Goal: Task Accomplishment & Management: Manage account settings

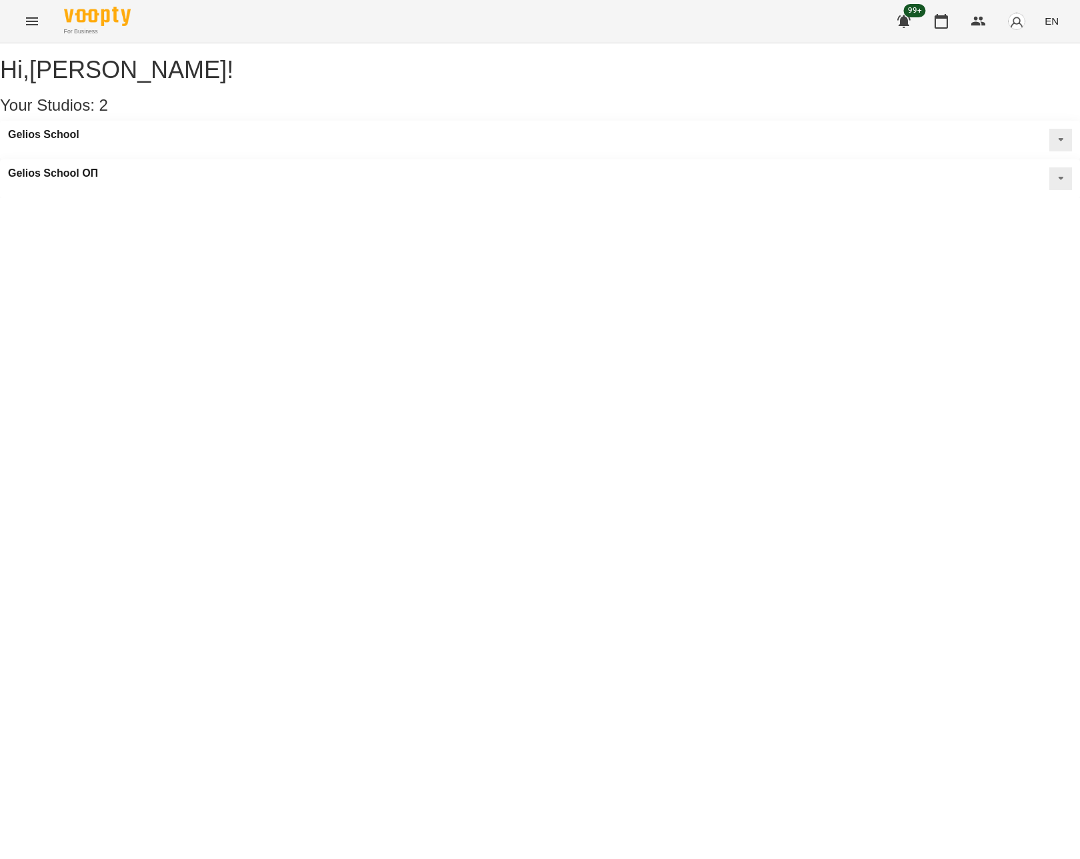
click at [557, 198] on div "Hi , Олексій Марченковський ! Your Studios: 2 Gelios School Gelios School ОП" at bounding box center [540, 120] width 1080 height 155
click at [1020, 20] on img "button" at bounding box center [1017, 21] width 19 height 19
click at [974, 51] on span "[PERSON_NAME]" at bounding box center [977, 51] width 90 height 16
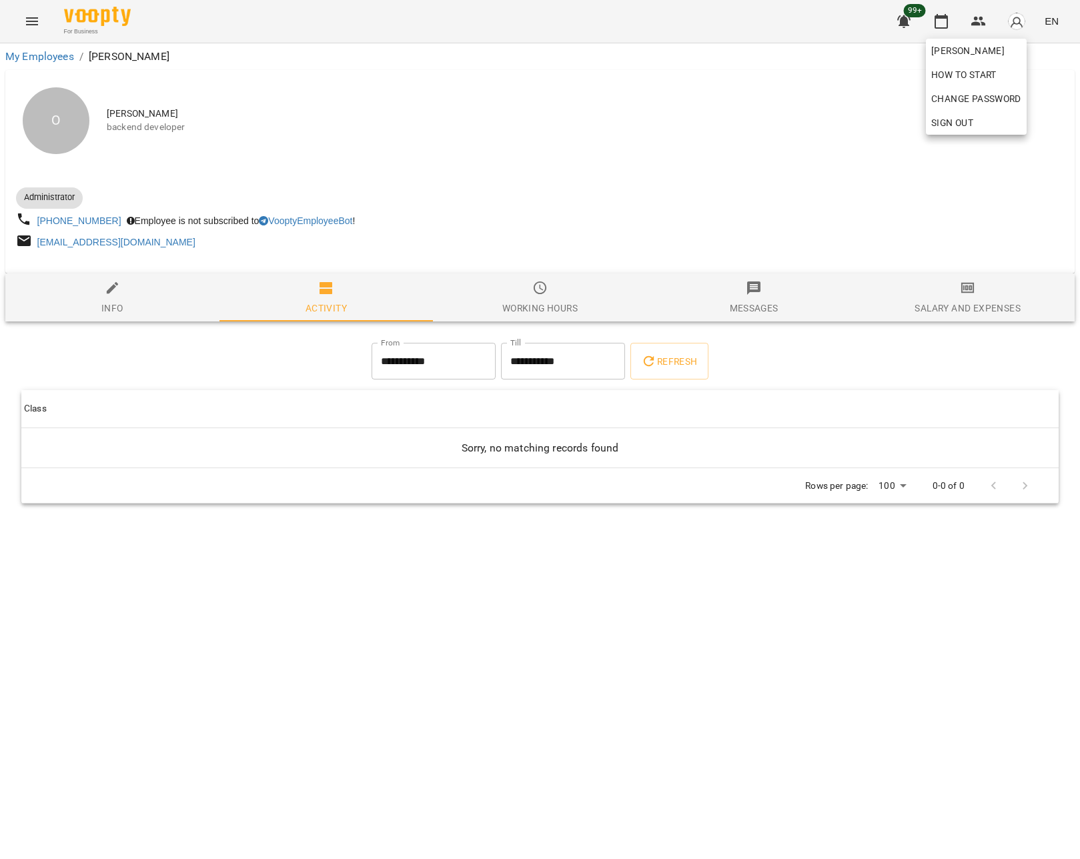
drag, startPoint x: 198, startPoint y: 243, endPoint x: 37, endPoint y: 244, distance: 160.2
click at [37, 244] on div at bounding box center [540, 429] width 1080 height 859
copy link "[EMAIL_ADDRESS][DOMAIN_NAME]"
click at [400, 182] on div at bounding box center [540, 182] width 1054 height 5
click at [31, 25] on icon "Menu" at bounding box center [32, 21] width 16 height 16
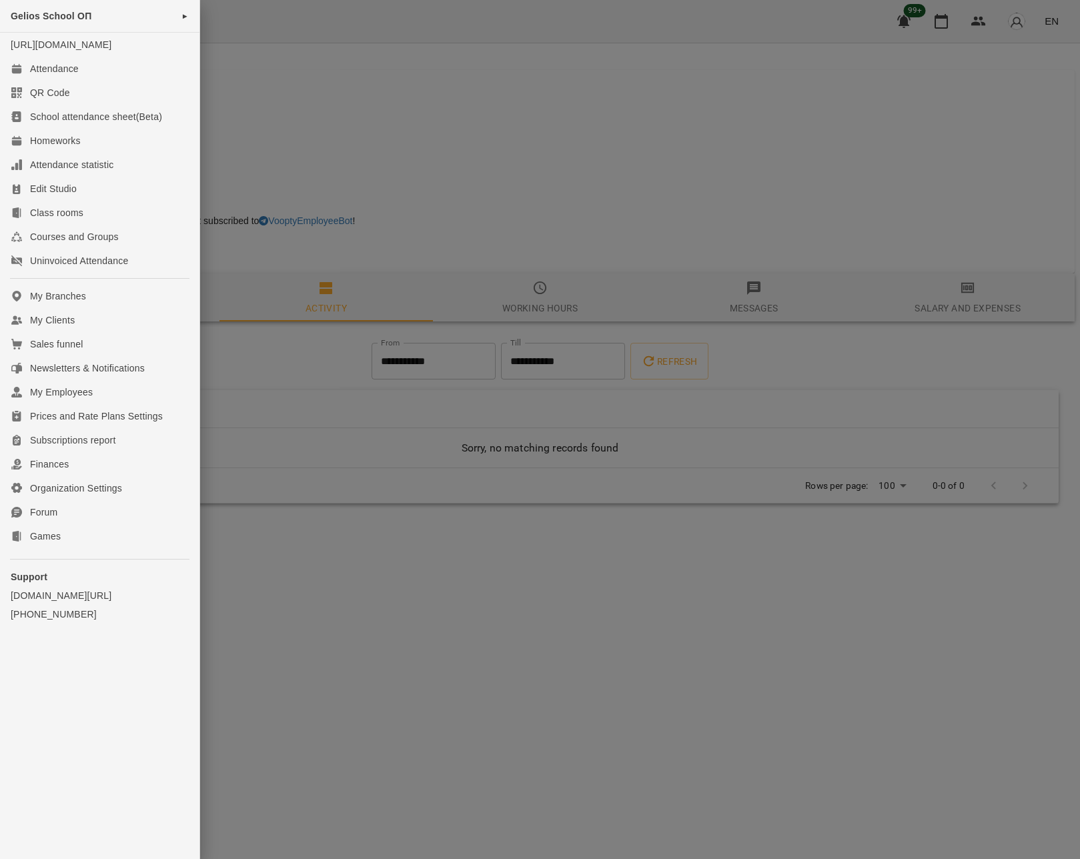
click at [401, 125] on div at bounding box center [540, 429] width 1080 height 859
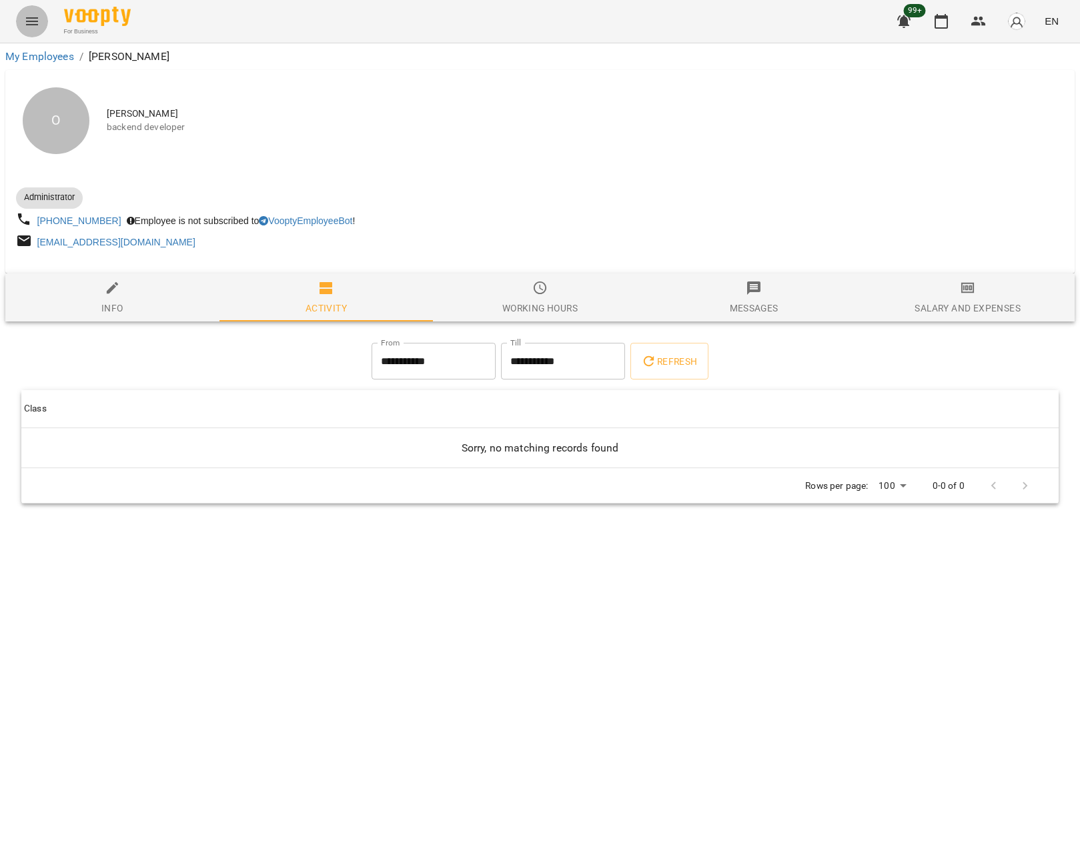
click at [38, 25] on icon "Menu" at bounding box center [32, 21] width 16 height 16
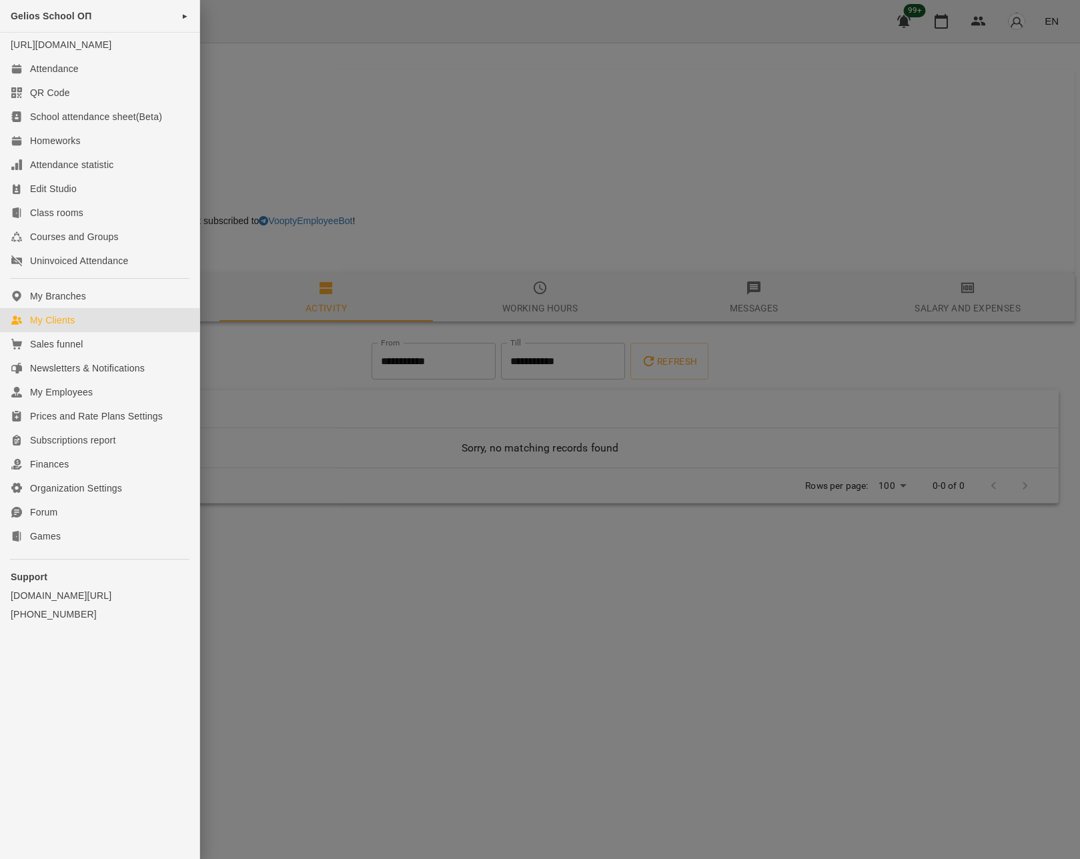
click at [63, 327] on div "My Clients" at bounding box center [52, 320] width 45 height 13
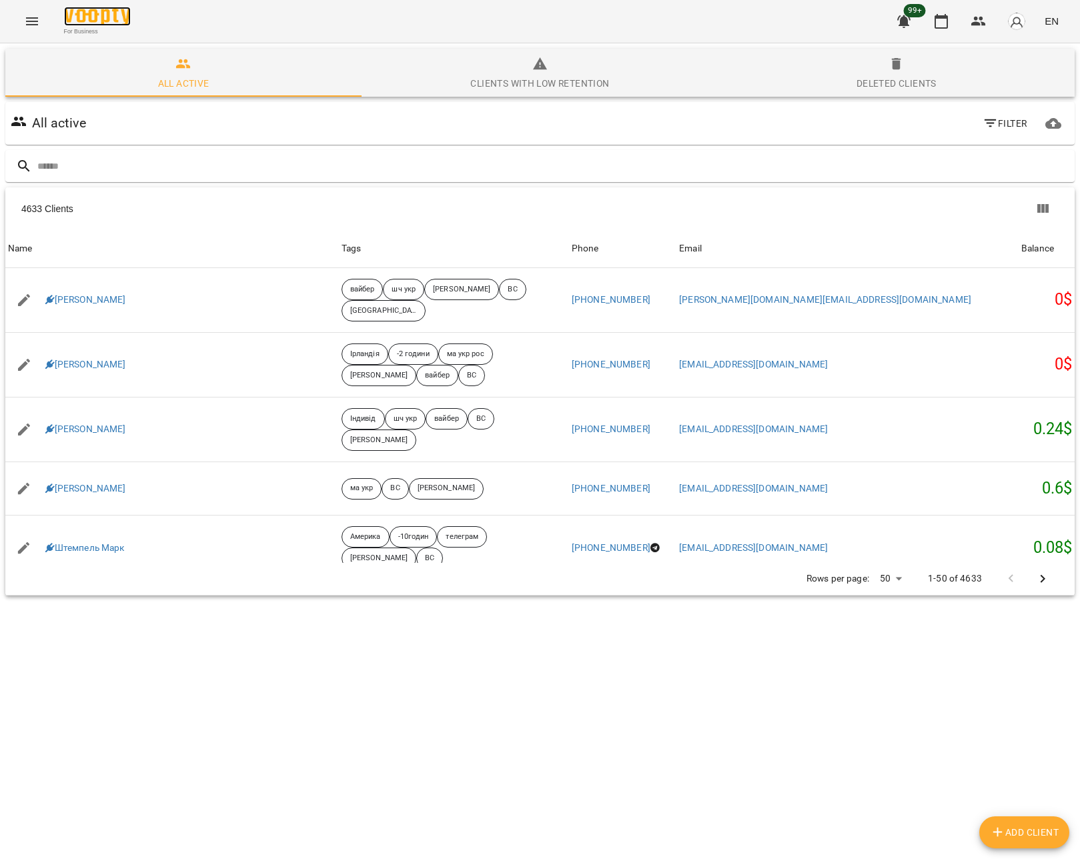
click at [109, 15] on img at bounding box center [97, 16] width 67 height 19
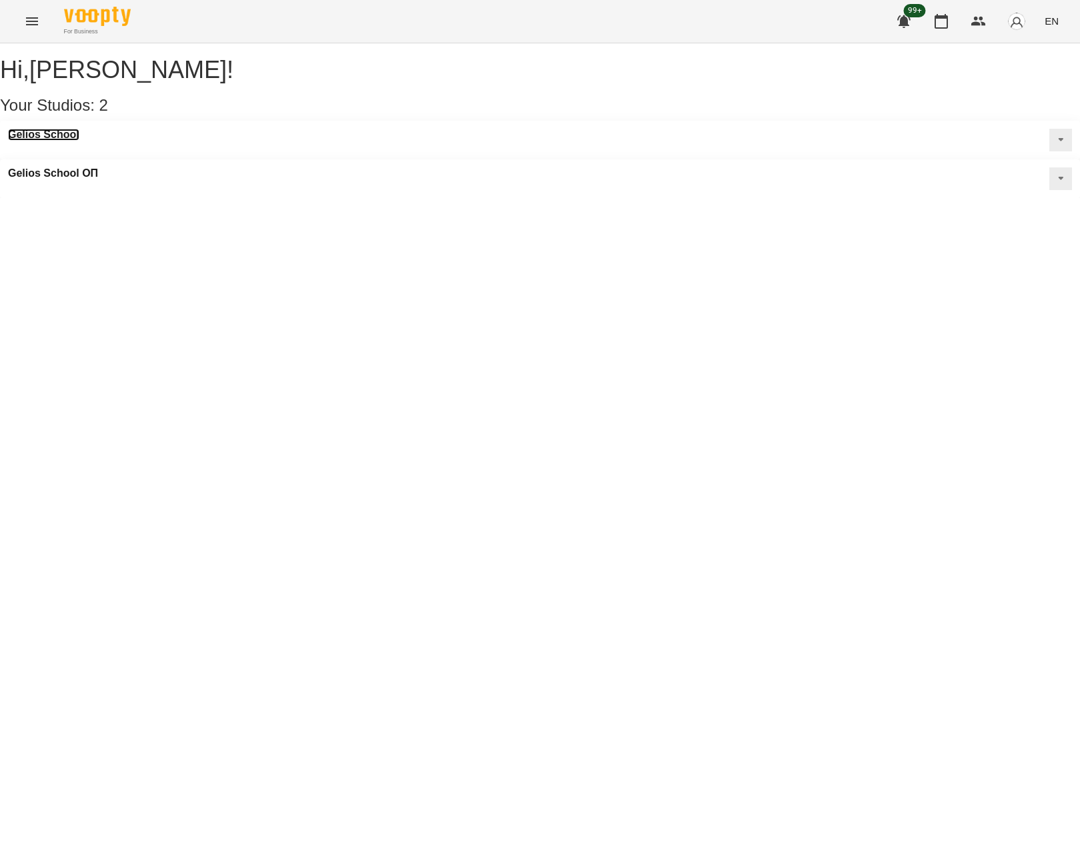
click at [72, 141] on h3 "Gelios School" at bounding box center [43, 135] width 71 height 12
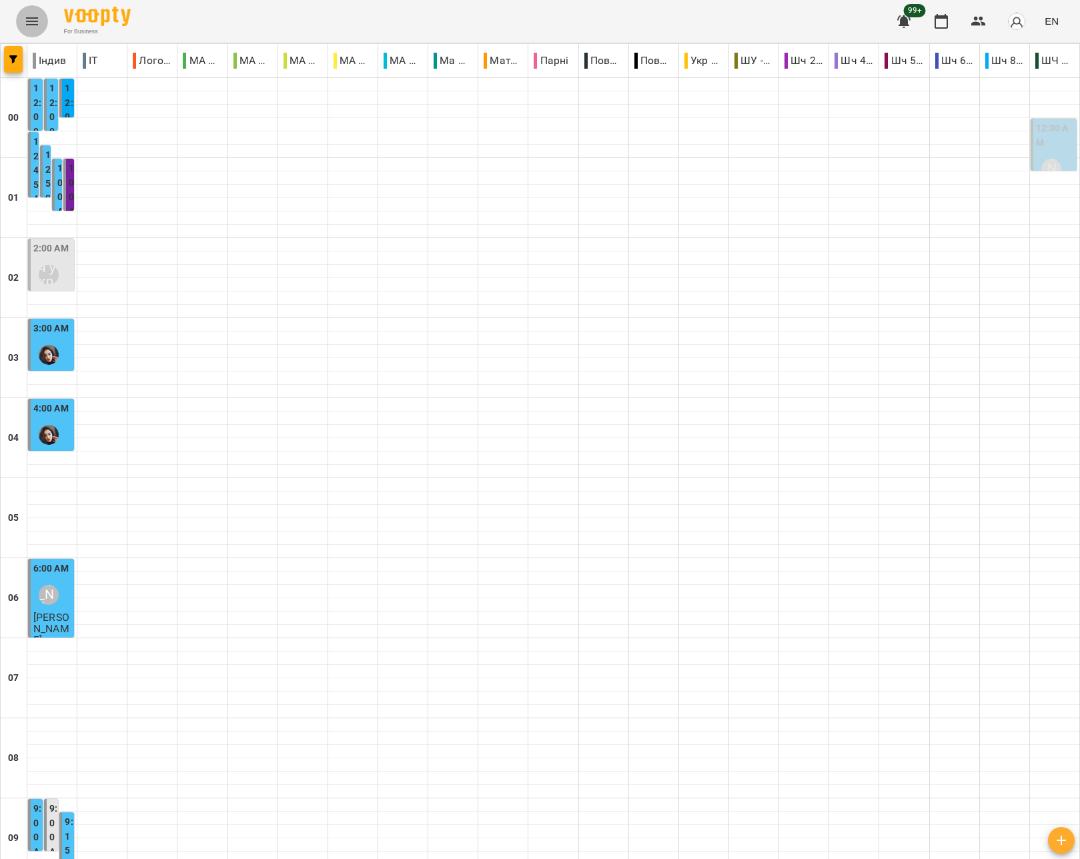
click at [38, 23] on icon "Menu" at bounding box center [32, 21] width 16 height 16
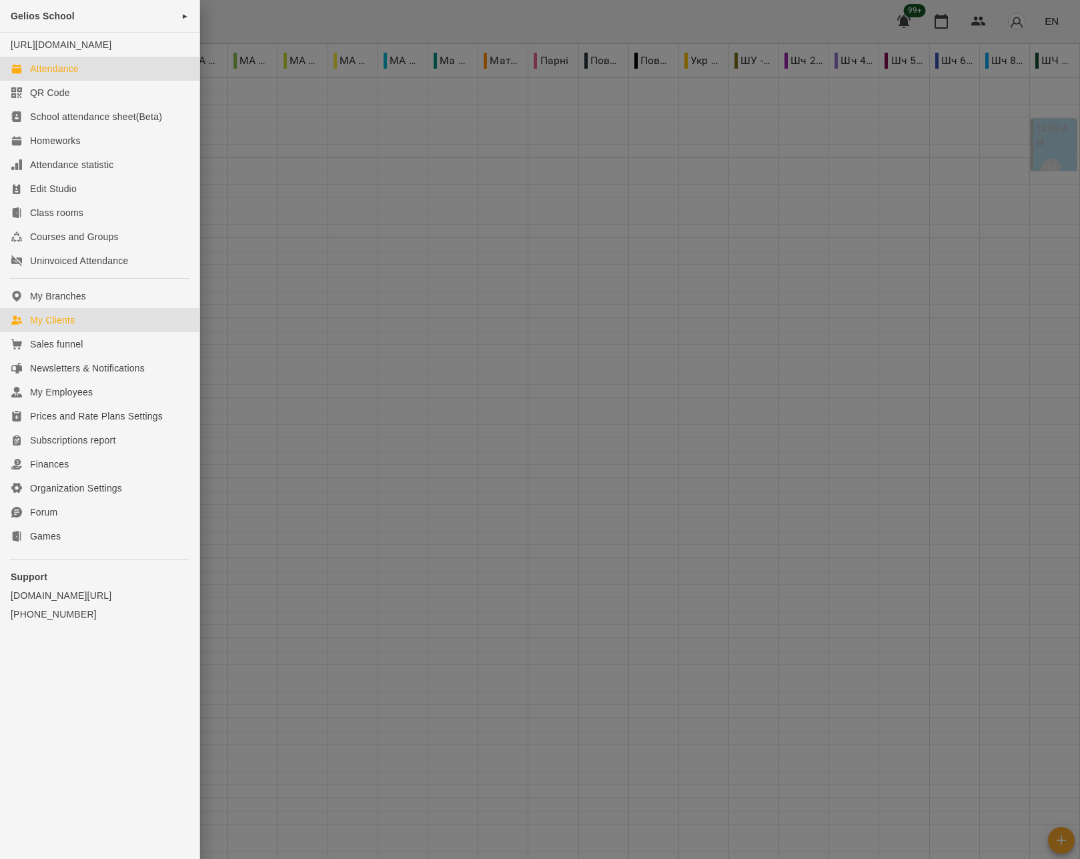
click at [67, 327] on div "My Clients" at bounding box center [52, 320] width 45 height 13
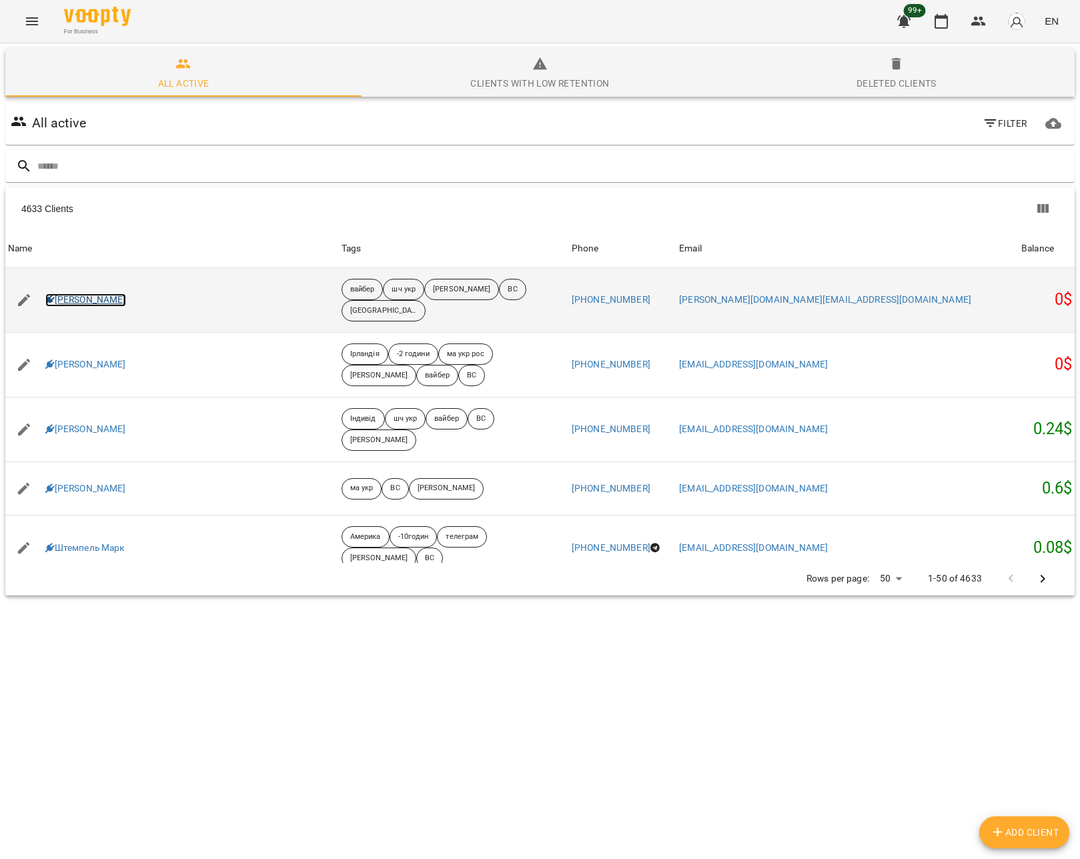
click at [121, 298] on link "[PERSON_NAME]" at bounding box center [85, 300] width 81 height 13
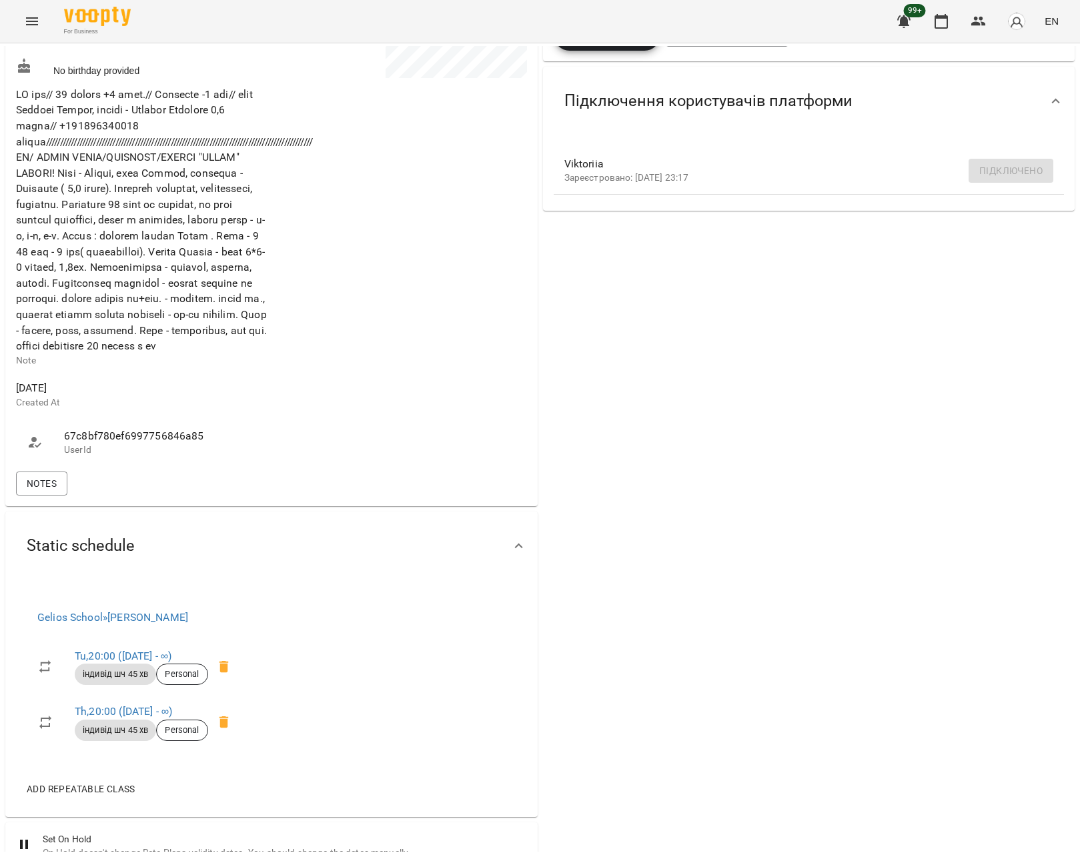
scroll to position [384, 0]
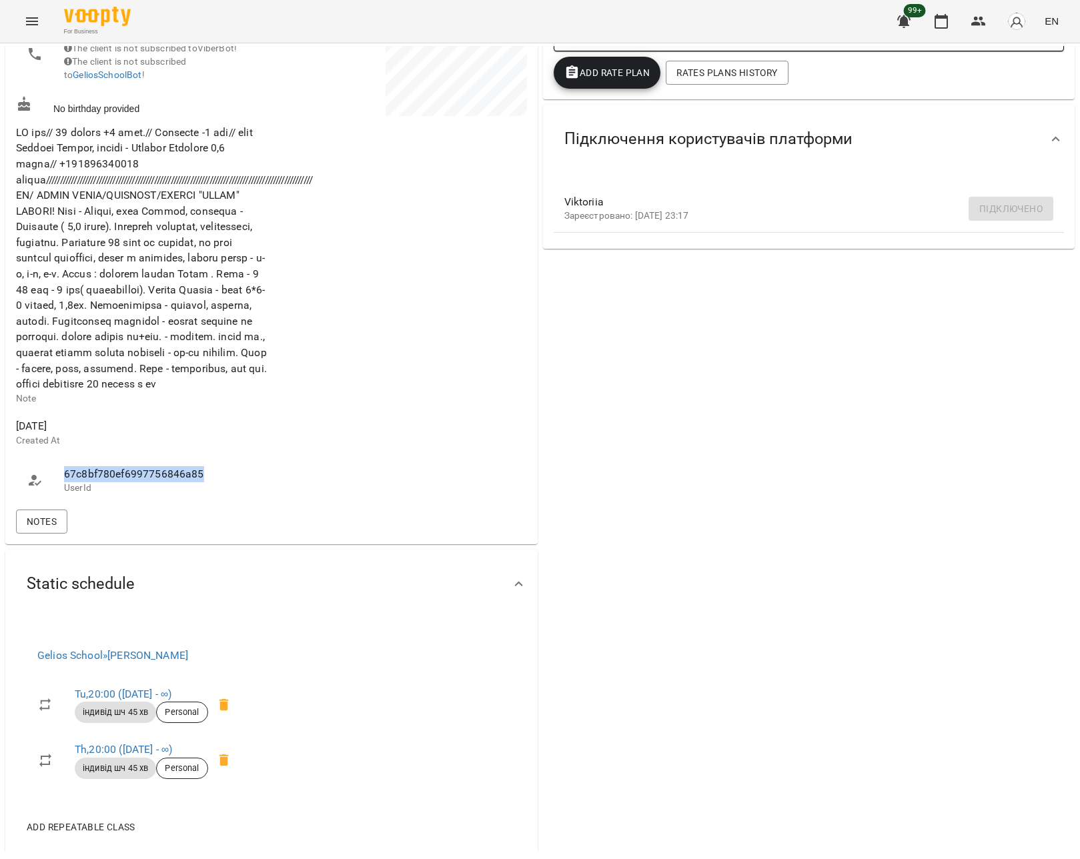
drag, startPoint x: 64, startPoint y: 503, endPoint x: 204, endPoint y: 499, distance: 139.5
click at [204, 482] on span "67c8bf780ef6997756846a85" at bounding box center [161, 474] width 194 height 16
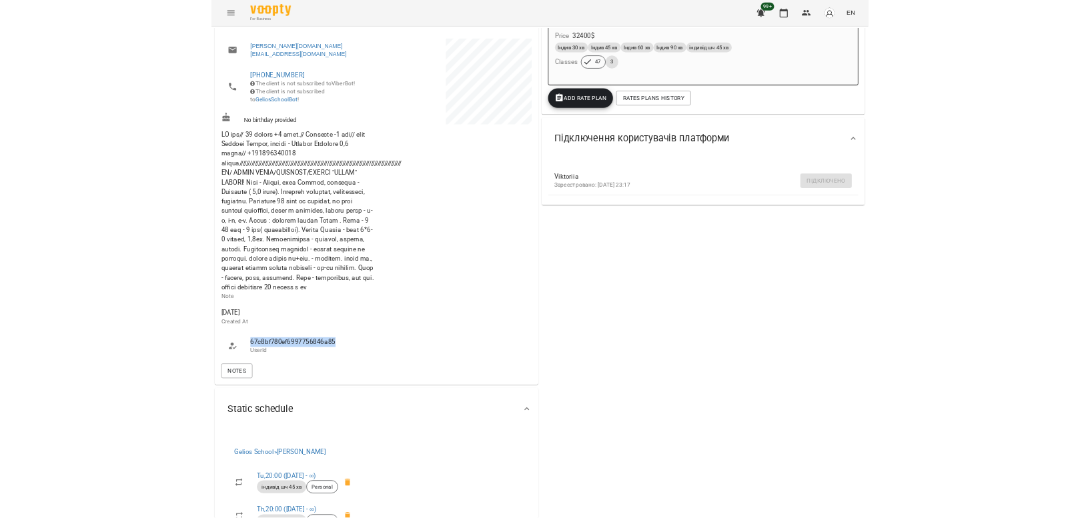
scroll to position [359, 0]
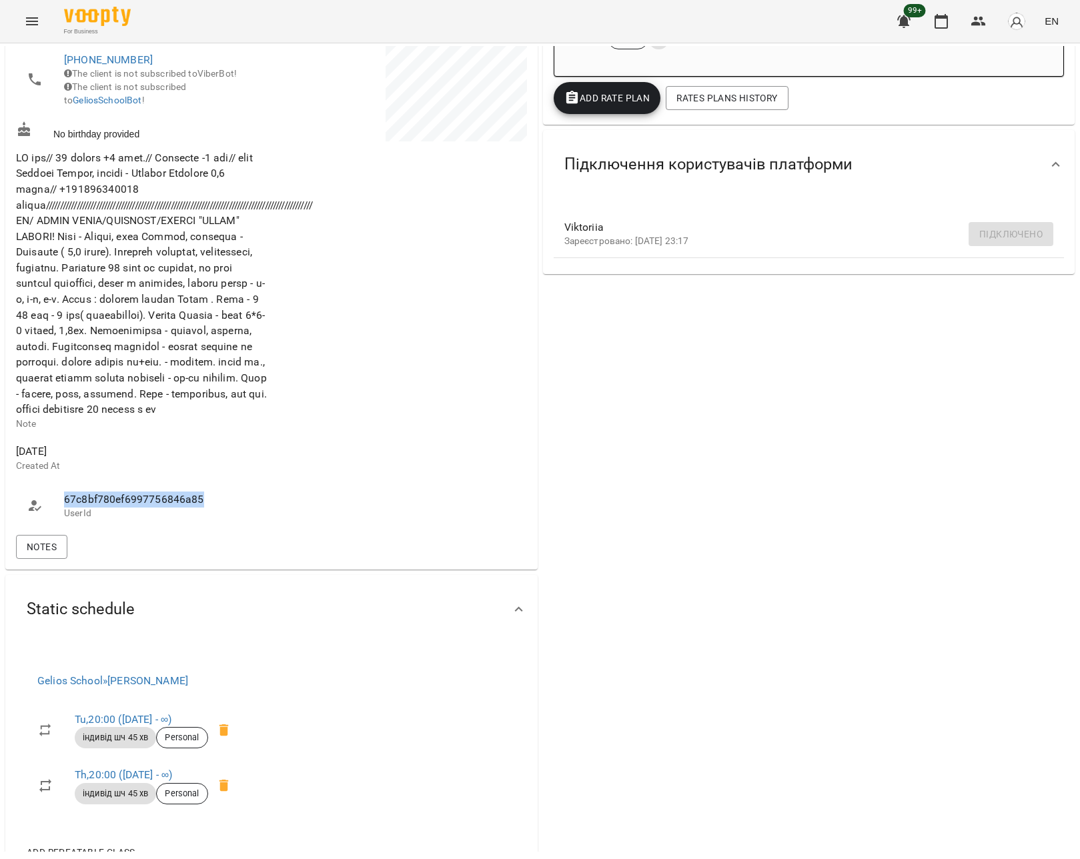
click at [181, 508] on span "67c8bf780ef6997756846a85" at bounding box center [161, 500] width 194 height 16
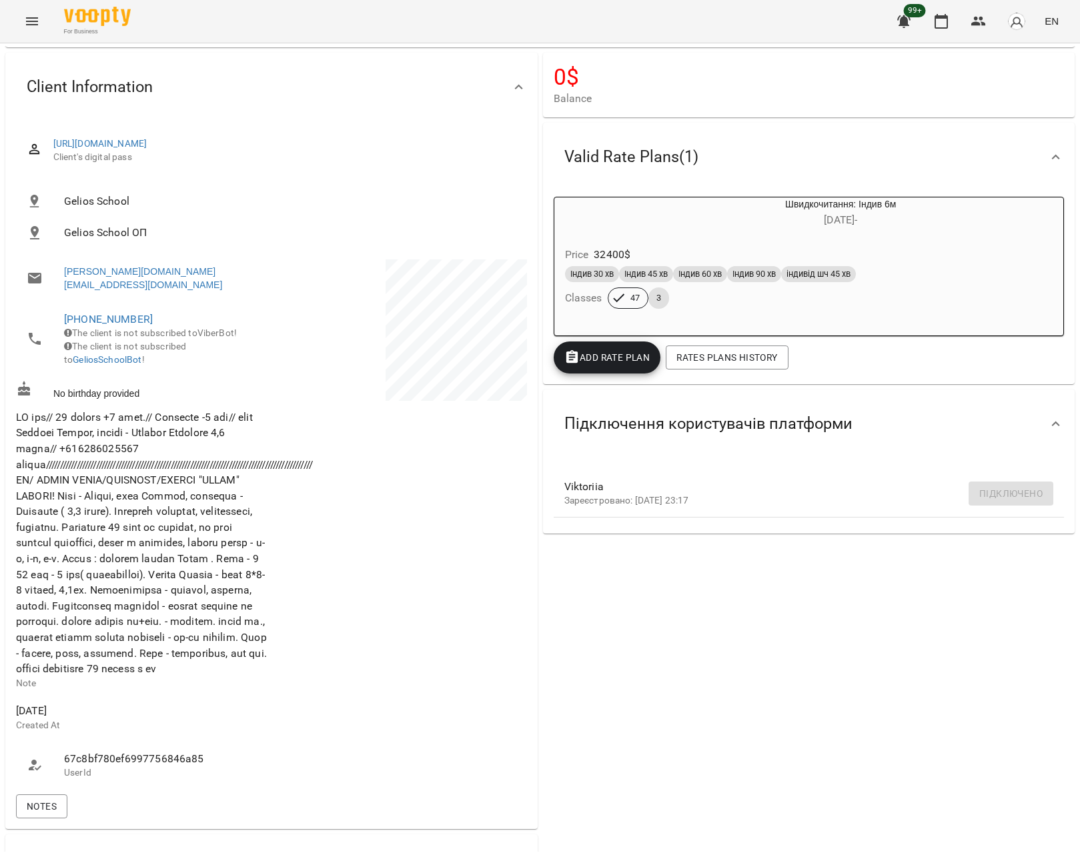
scroll to position [107, 0]
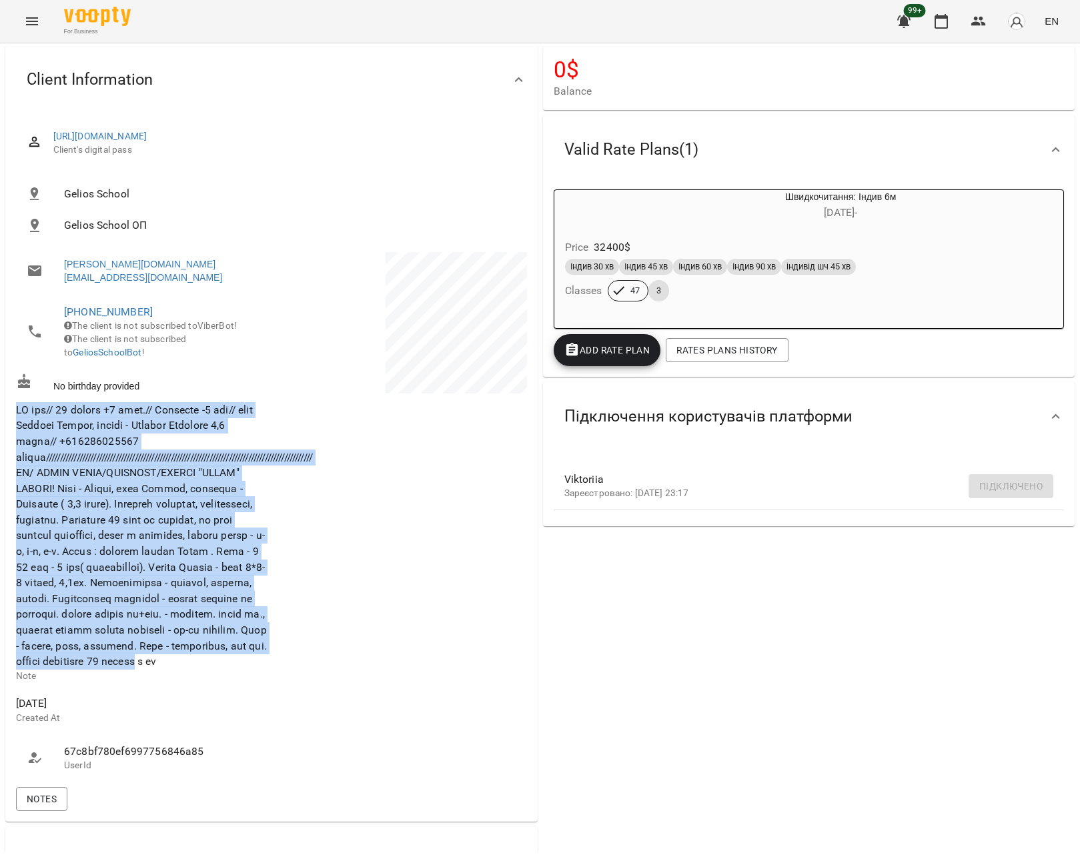
drag, startPoint x: 15, startPoint y: 406, endPoint x: 269, endPoint y: 677, distance: 371.1
click at [269, 677] on div "Note" at bounding box center [142, 543] width 258 height 294
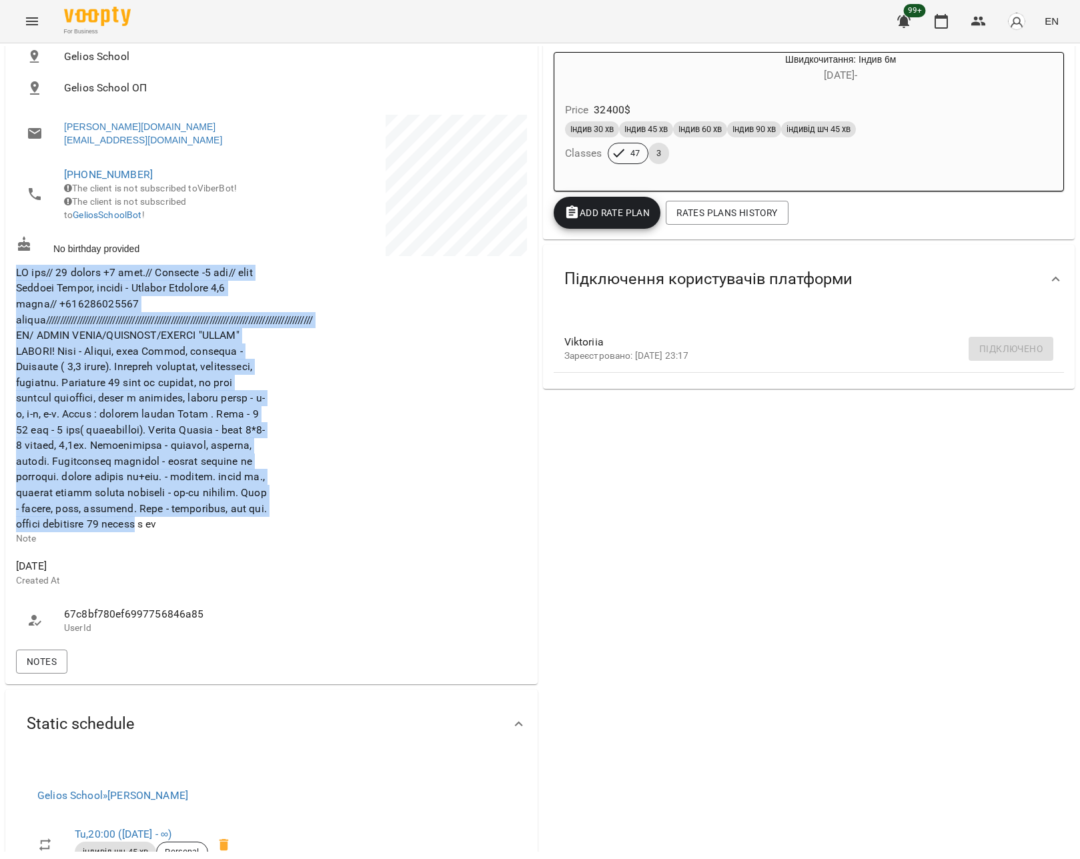
scroll to position [245, 0]
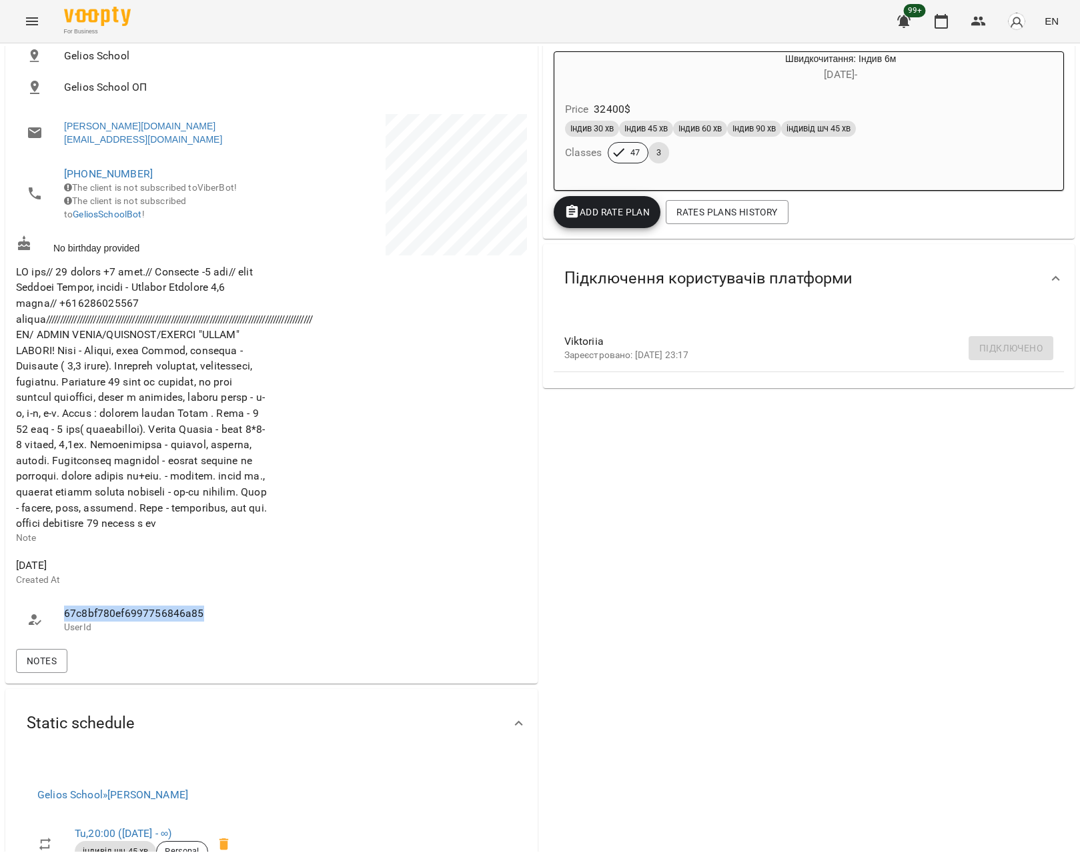
drag, startPoint x: 64, startPoint y: 642, endPoint x: 207, endPoint y: 644, distance: 142.8
click at [207, 622] on span "67c8bf780ef6997756846a85" at bounding box center [161, 614] width 194 height 16
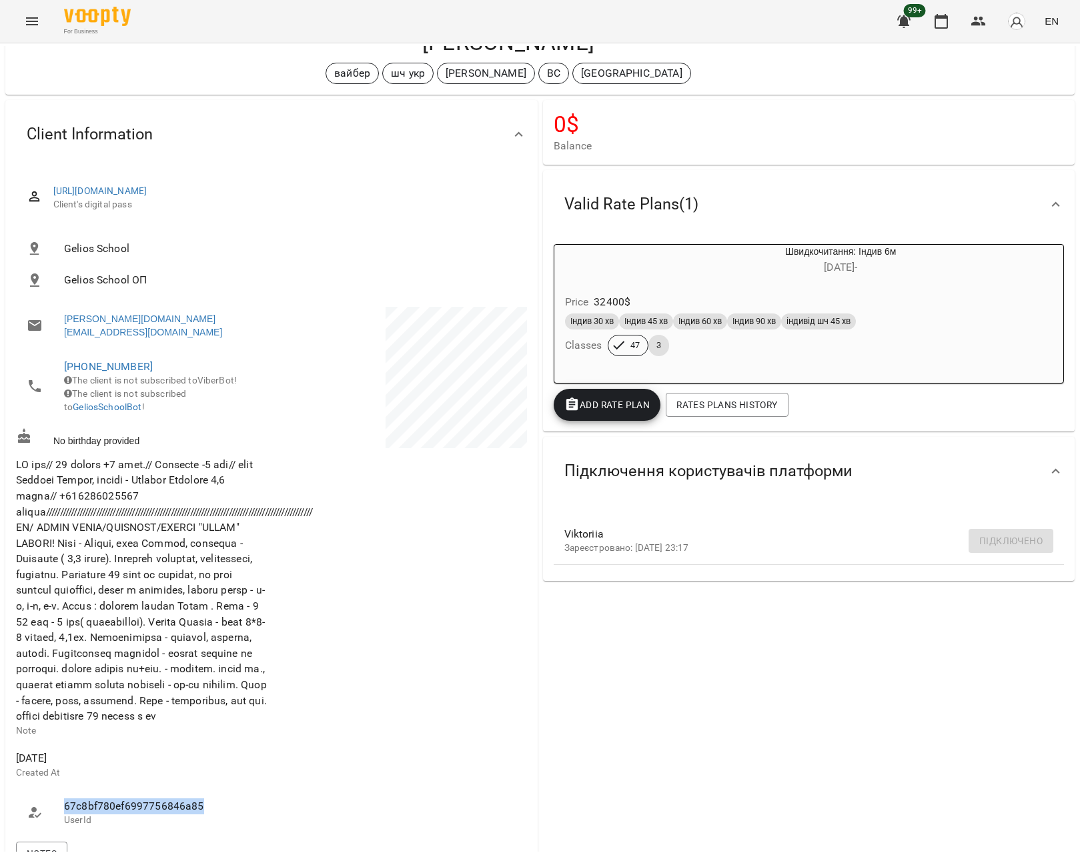
scroll to position [167, 0]
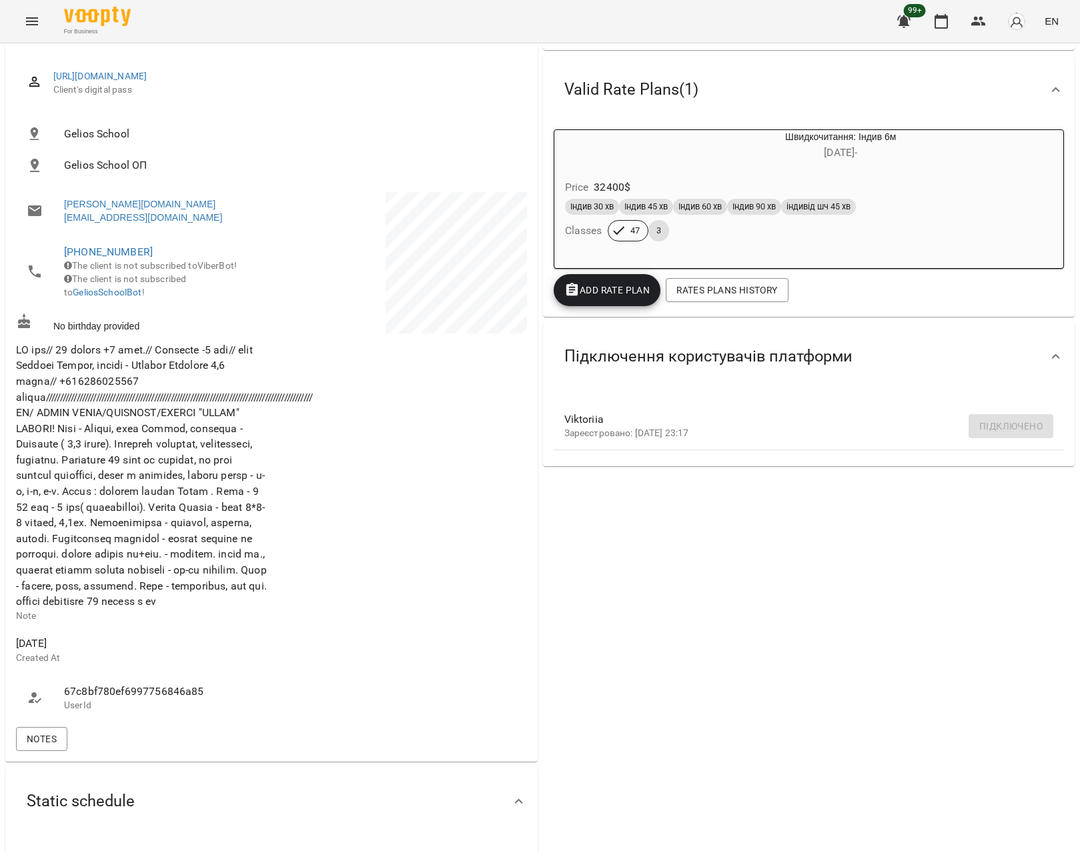
click at [99, 700] on span "67c8bf780ef6997756846a85" at bounding box center [161, 692] width 194 height 16
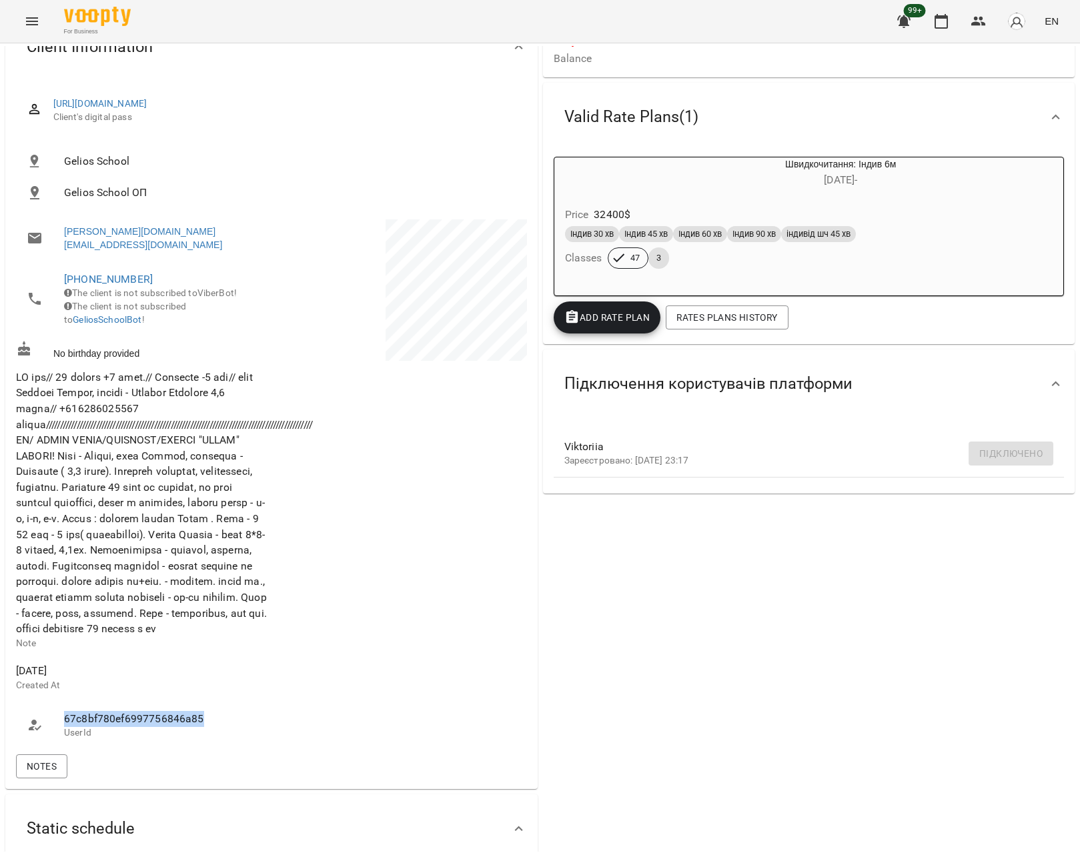
scroll to position [0, 0]
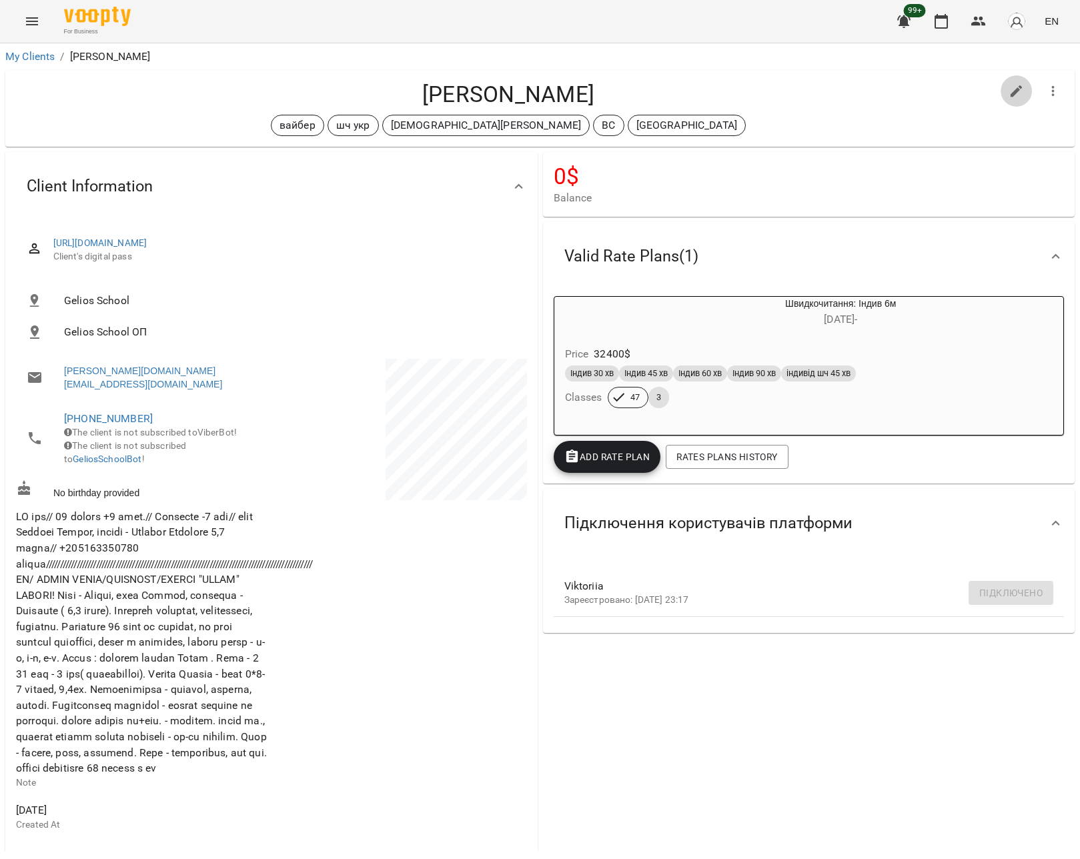
click at [1020, 93] on icon "button" at bounding box center [1017, 91] width 16 height 16
select select "**"
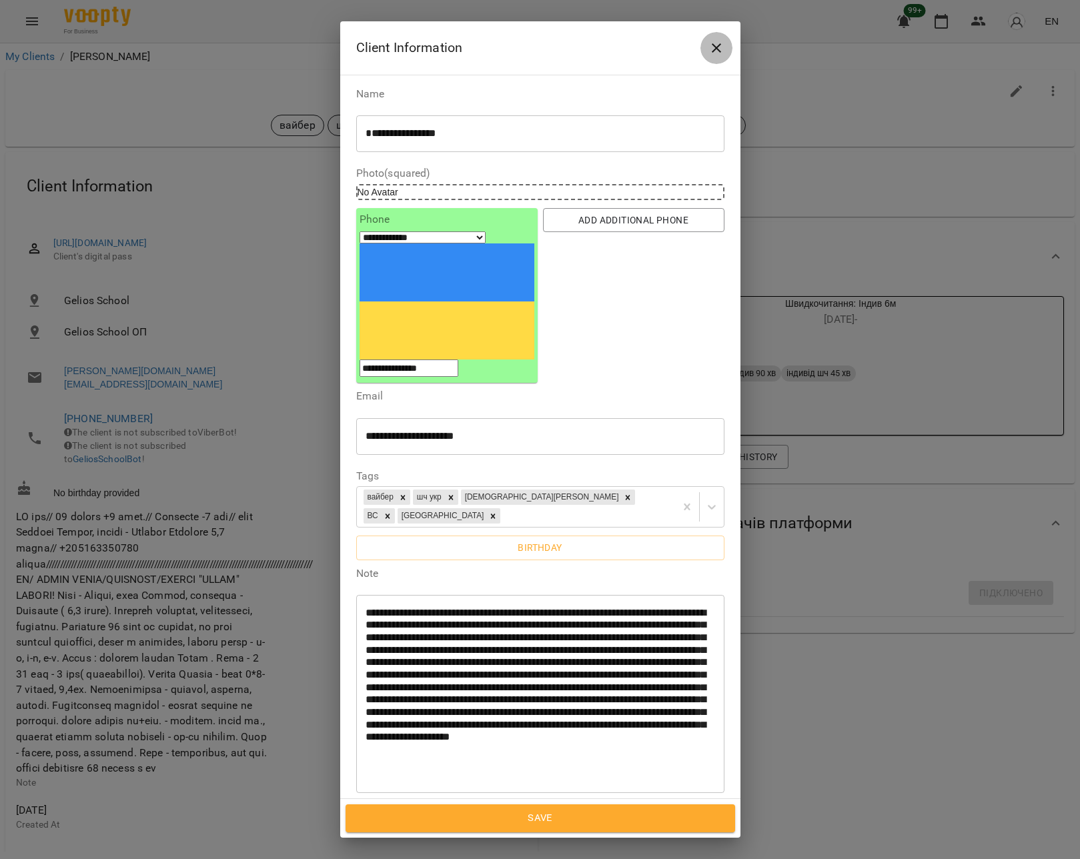
click at [719, 46] on icon "Close" at bounding box center [717, 48] width 16 height 16
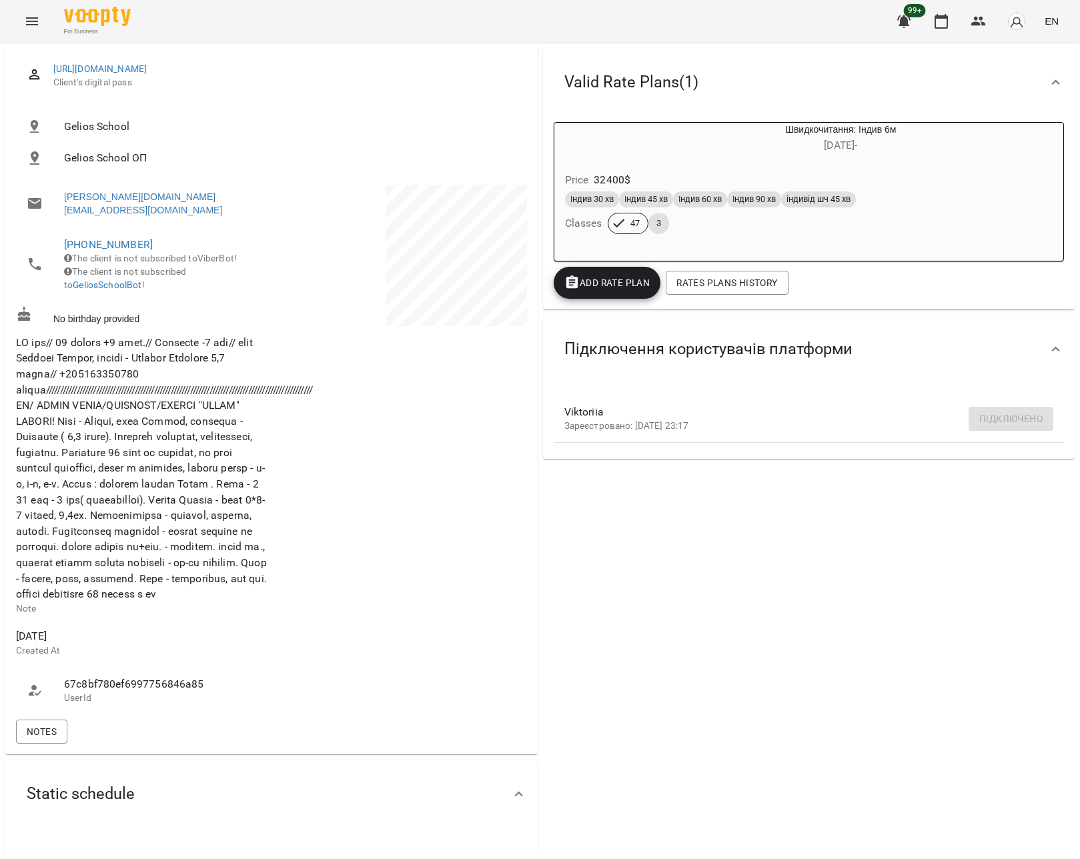
scroll to position [170, 0]
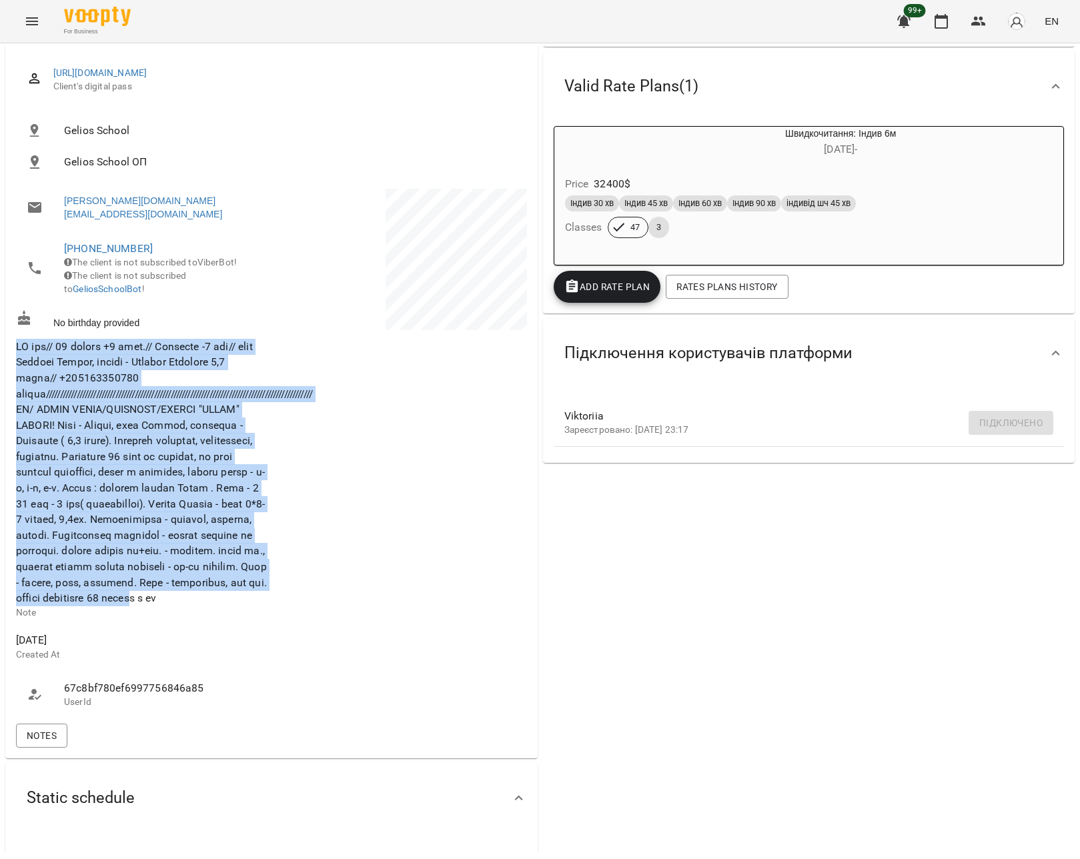
drag, startPoint x: 18, startPoint y: 345, endPoint x: 261, endPoint y: 609, distance: 358.4
click at [261, 522] on span at bounding box center [164, 472] width 297 height 264
click at [352, 522] on div at bounding box center [401, 453] width 258 height 535
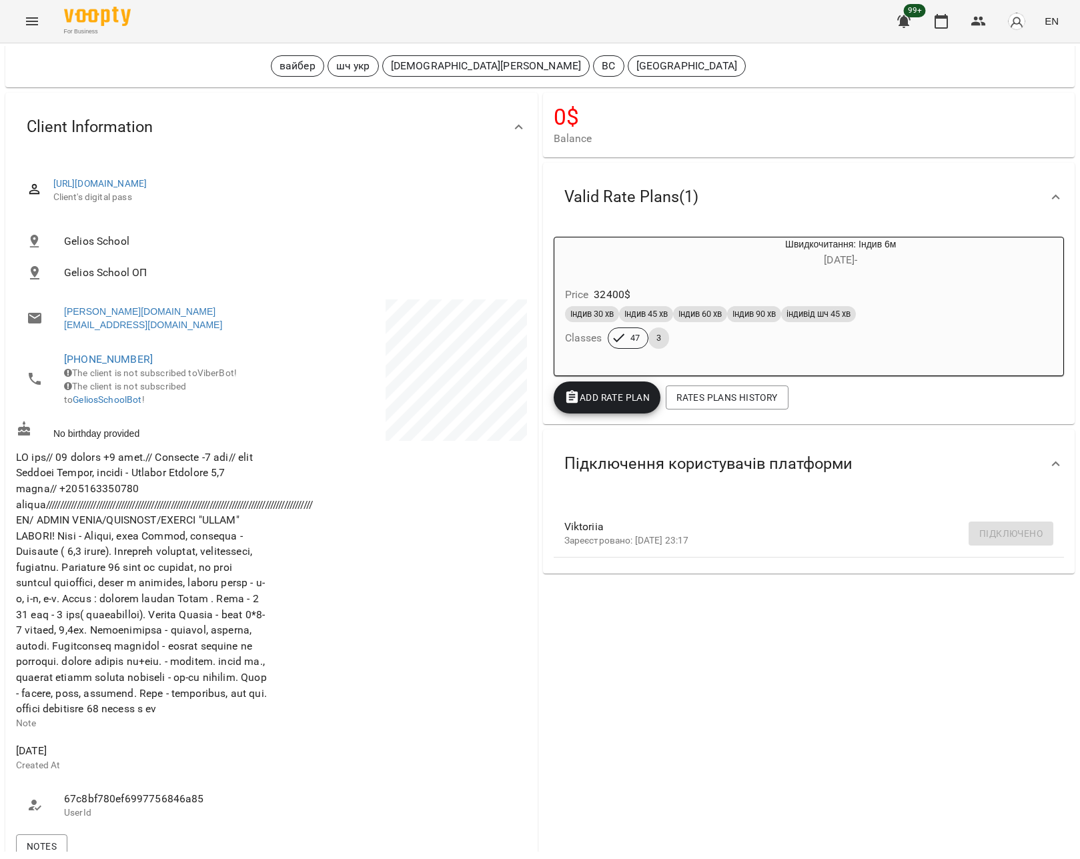
scroll to position [0, 0]
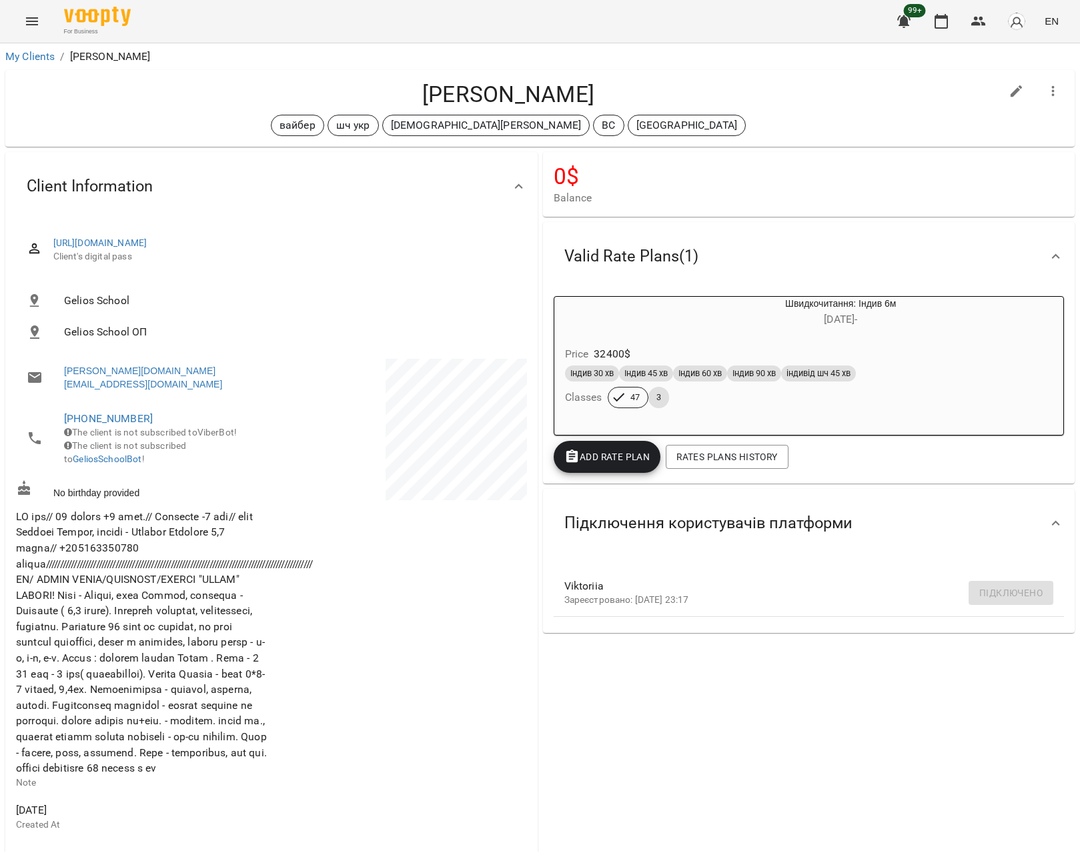
click at [813, 351] on div "Price 32400 $" at bounding box center [810, 354] width 494 height 24
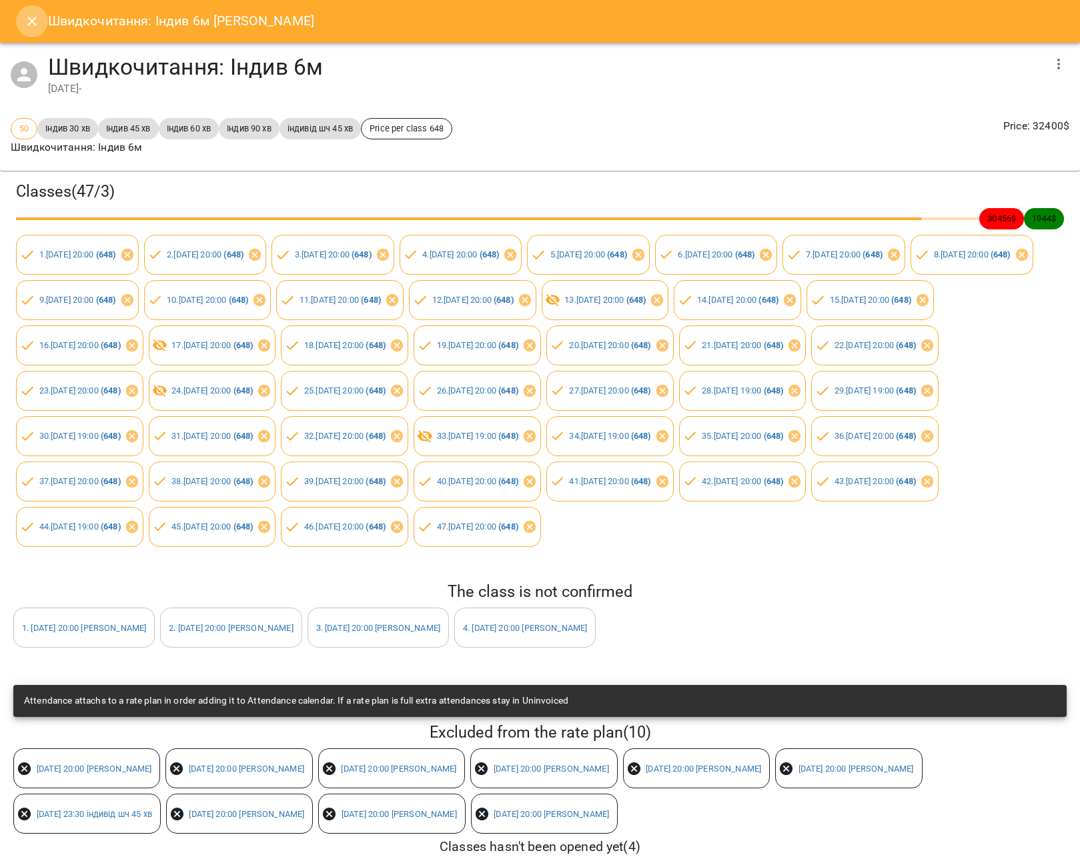
click at [35, 21] on icon "Close" at bounding box center [32, 21] width 16 height 16
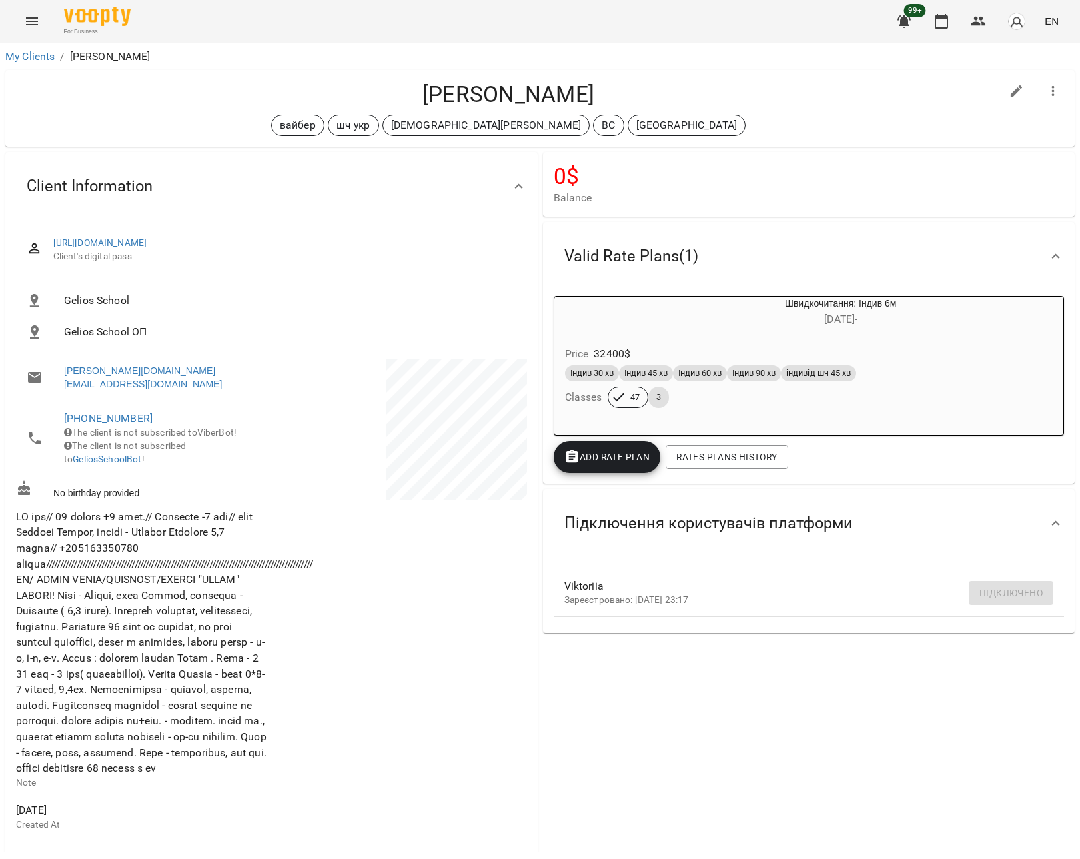
click at [1018, 21] on img "button" at bounding box center [1017, 21] width 19 height 19
click at [978, 52] on span "[PERSON_NAME]" at bounding box center [977, 51] width 90 height 16
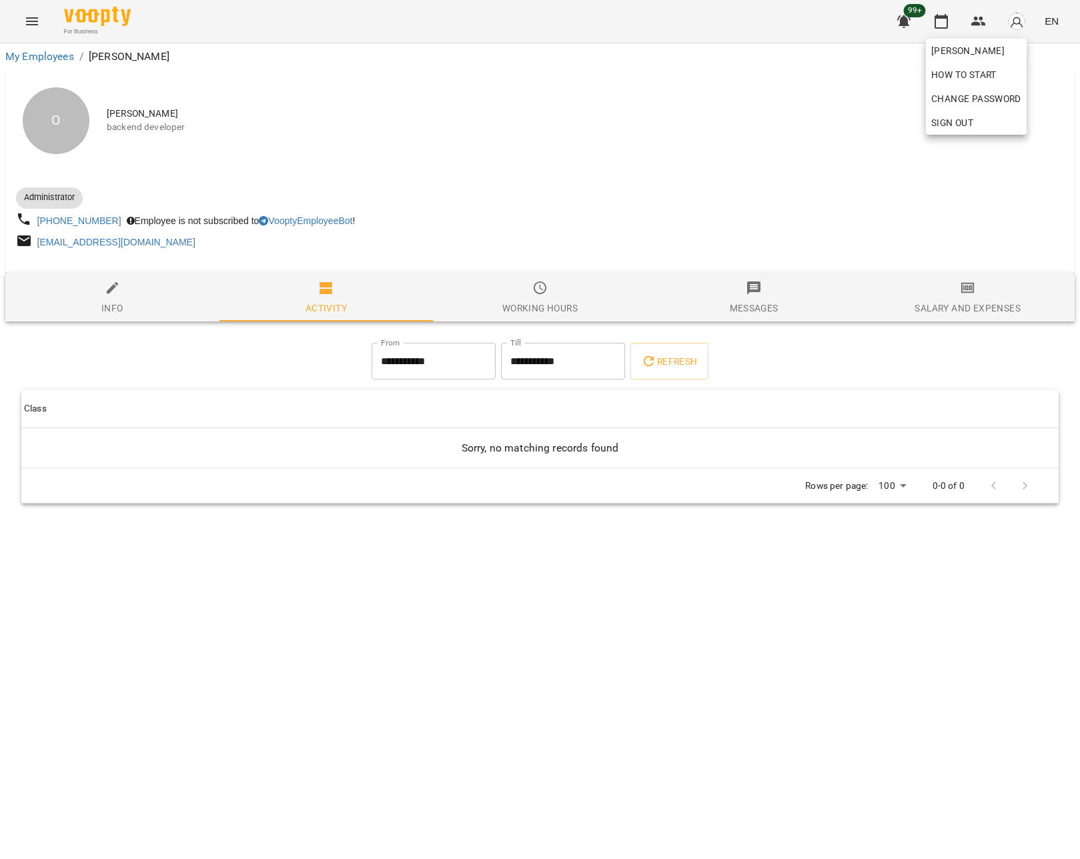
drag, startPoint x: 197, startPoint y: 244, endPoint x: 131, endPoint y: 243, distance: 65.4
click at [131, 243] on div at bounding box center [540, 429] width 1080 height 859
copy link "[EMAIL_ADDRESS][DOMAIN_NAME]"
drag, startPoint x: 194, startPoint y: 244, endPoint x: 38, endPoint y: 243, distance: 156.2
click at [38, 243] on div "[EMAIL_ADDRESS][DOMAIN_NAME]" at bounding box center [116, 242] width 163 height 19
